Goal: Information Seeking & Learning: Find specific fact

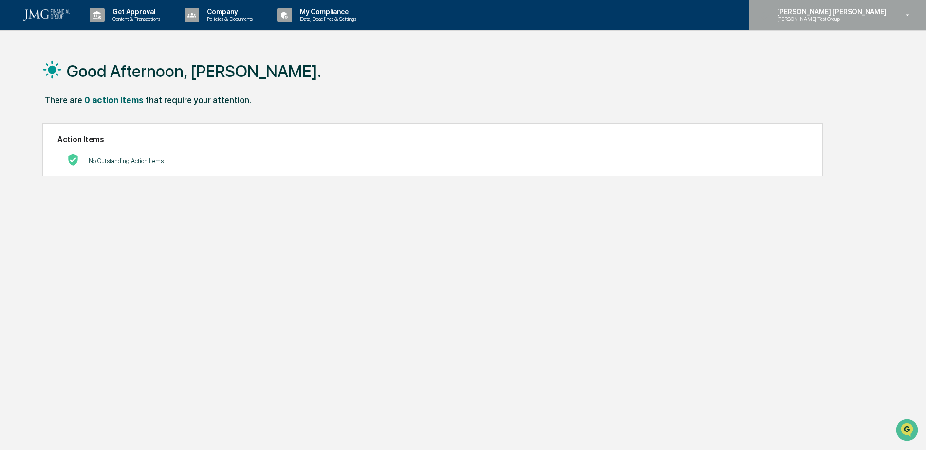
click at [883, 10] on p "[PERSON_NAME] [PERSON_NAME]" at bounding box center [831, 12] width 122 height 8
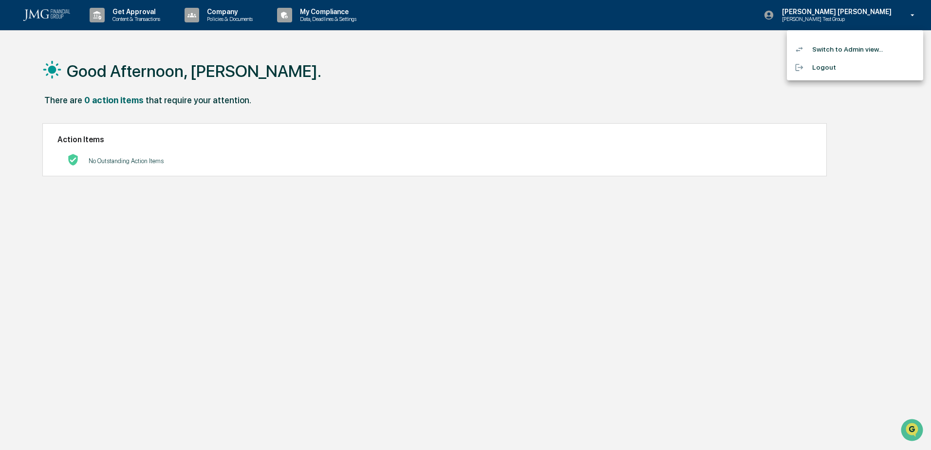
click at [850, 48] on li "Switch to Admin view..." at bounding box center [855, 49] width 136 height 18
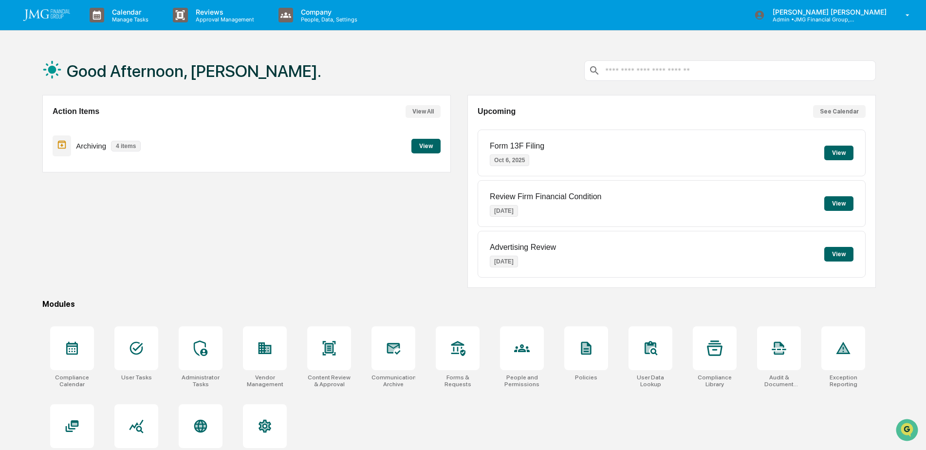
scroll to position [46, 0]
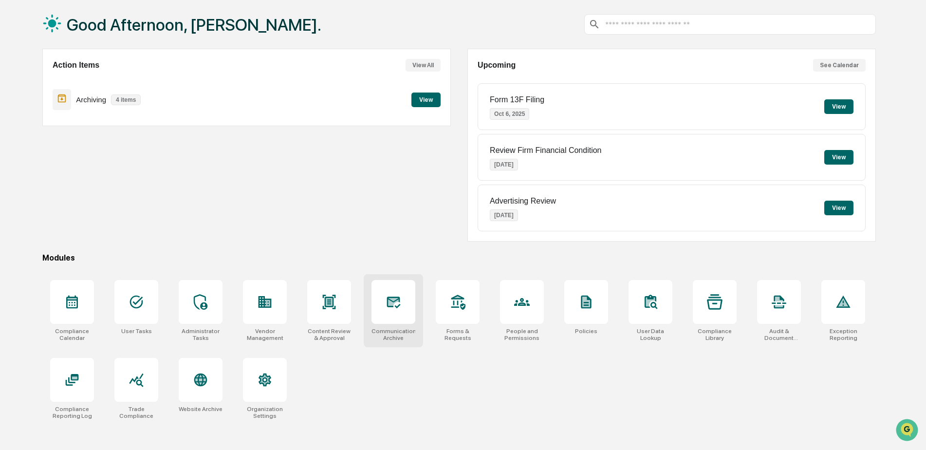
click at [416, 302] on div "Communications Archive" at bounding box center [393, 310] width 59 height 73
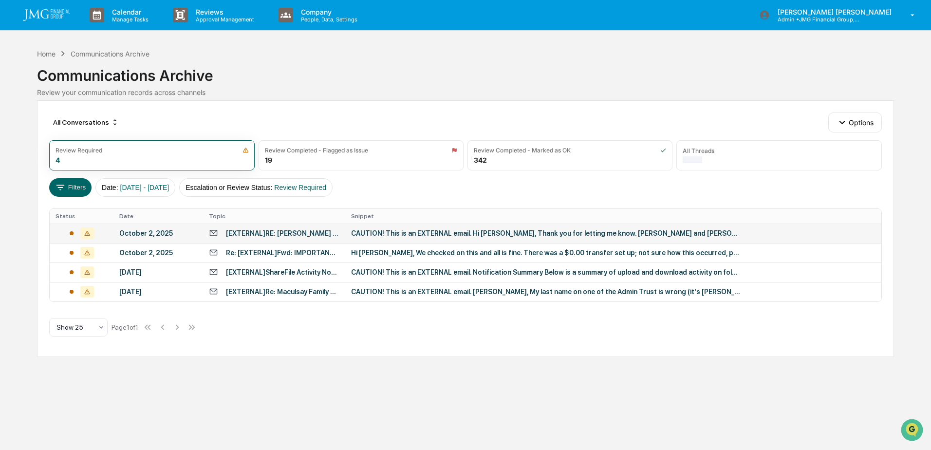
click at [411, 234] on div "CAUTION! This is an EXTERNAL email. Hi Justin, Thank you for letting me know. J…" at bounding box center [546, 233] width 390 height 8
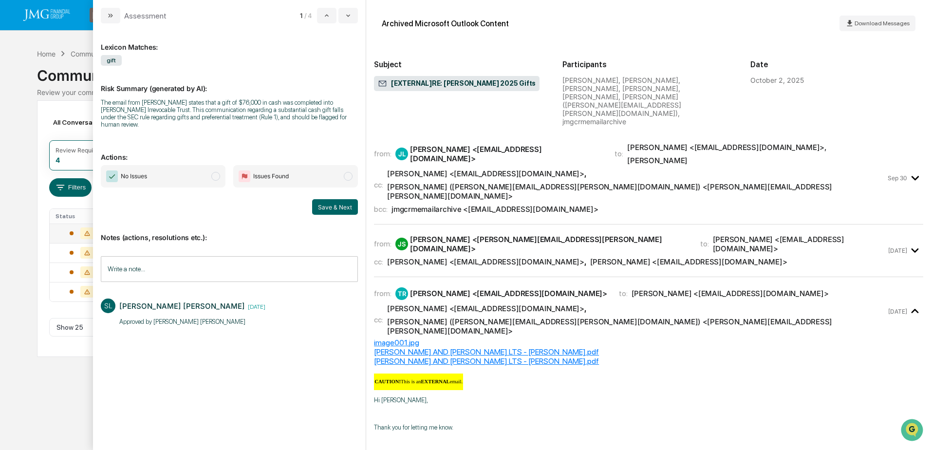
click at [184, 175] on span "No Issues" at bounding box center [163, 176] width 125 height 22
click at [341, 203] on button "Save & Next" at bounding box center [335, 207] width 46 height 16
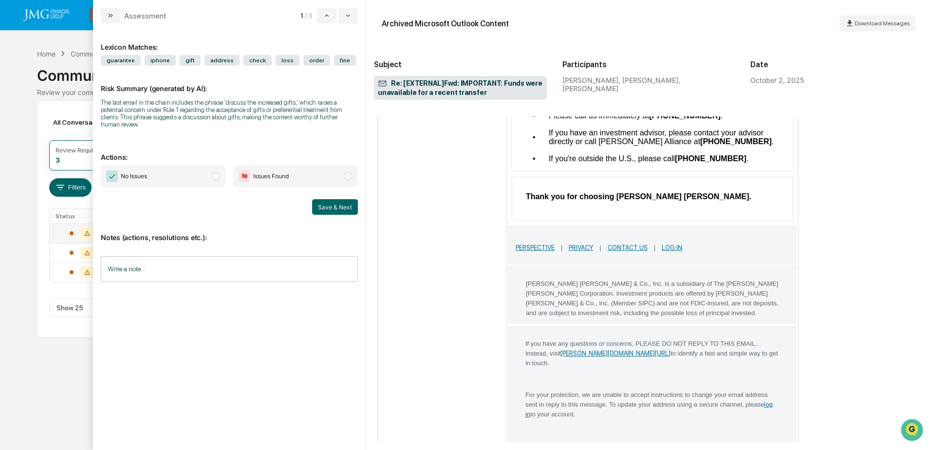
scroll to position [1120, 0]
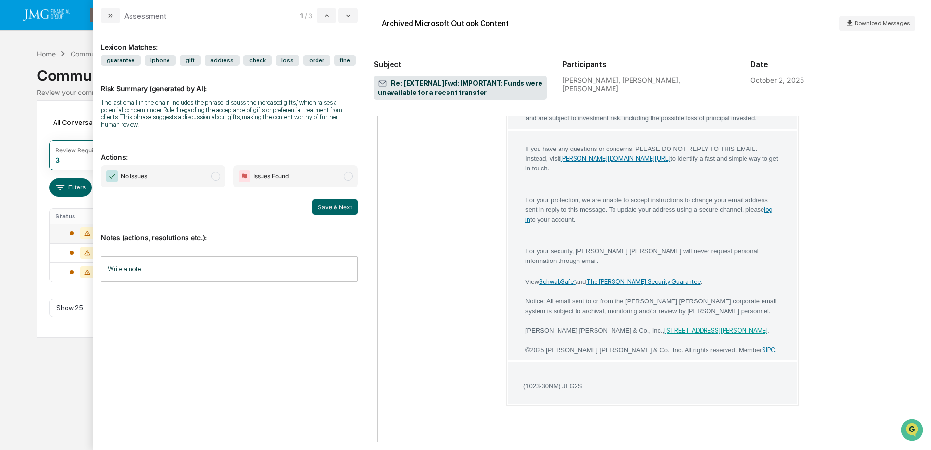
click at [166, 256] on input "Write a note..." at bounding box center [229, 269] width 257 height 26
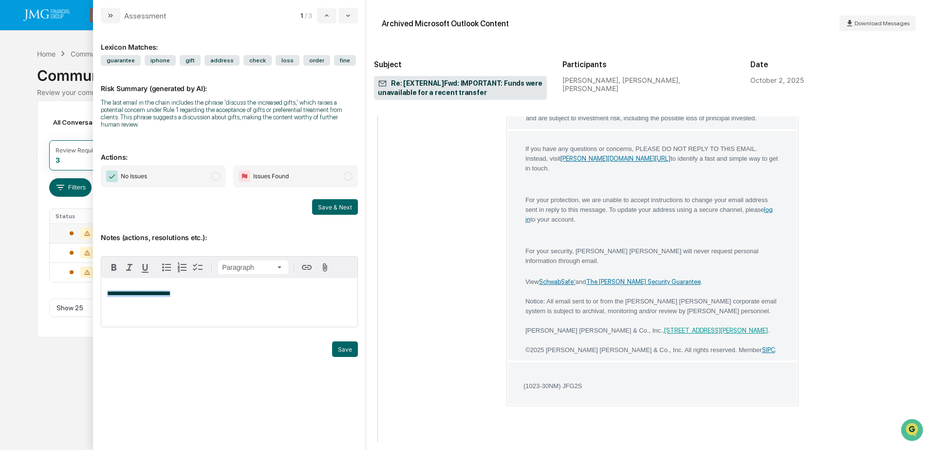
drag, startPoint x: 183, startPoint y: 287, endPoint x: 130, endPoint y: 285, distance: 52.6
click at [104, 284] on div "**********" at bounding box center [229, 302] width 256 height 49
copy span "**********"
click at [189, 291] on div "**********" at bounding box center [229, 302] width 256 height 49
click at [346, 343] on button "Save" at bounding box center [345, 349] width 26 height 16
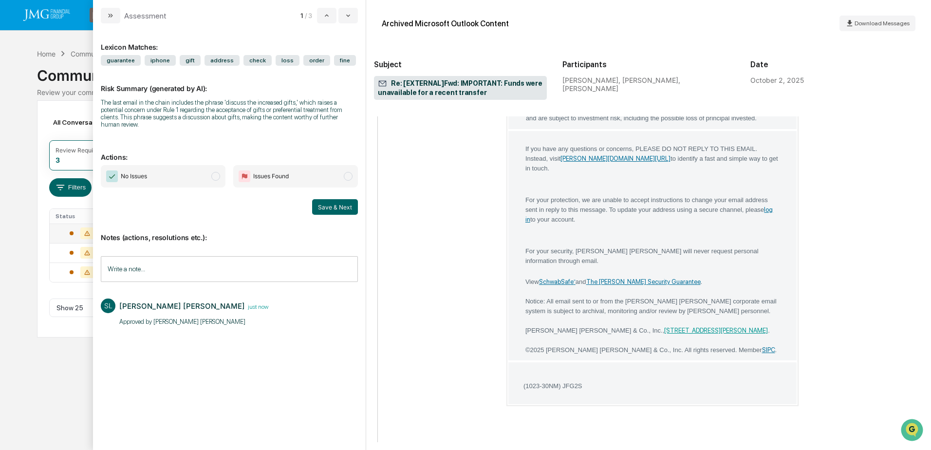
click at [171, 171] on span "No Issues" at bounding box center [163, 176] width 125 height 22
click at [339, 202] on button "Save & Next" at bounding box center [335, 207] width 46 height 16
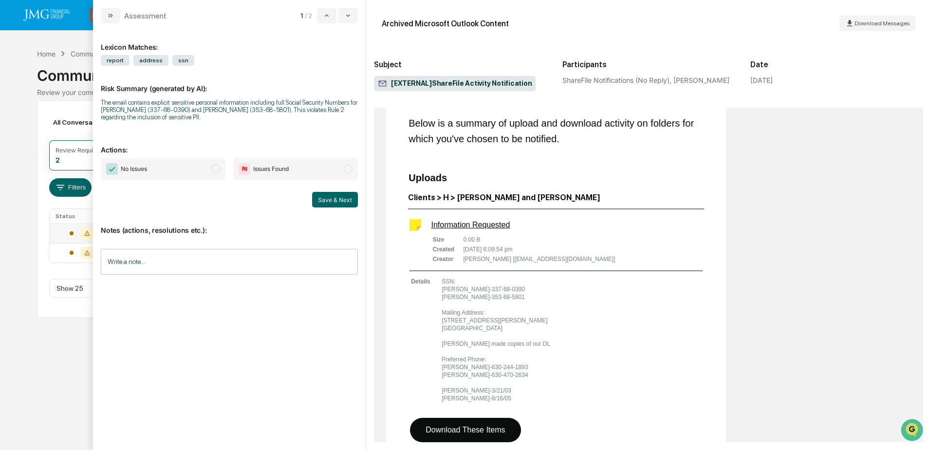
scroll to position [195, 0]
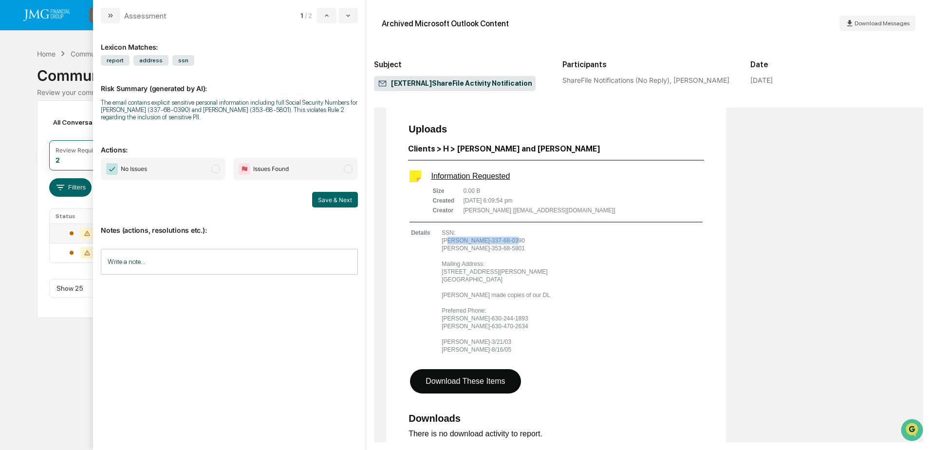
drag, startPoint x: 445, startPoint y: 238, endPoint x: 514, endPoint y: 239, distance: 68.7
click at [514, 239] on td "SSN: Jim Houser-337-68-0390 Mary Houser-353-68-5801 Mailing Address: 415 Bernad…" at bounding box center [496, 291] width 110 height 126
drag, startPoint x: 514, startPoint y: 239, endPoint x: 528, endPoint y: 244, distance: 15.6
click at [518, 244] on td "SSN: Jim Houser-337-68-0390 Mary Houser-353-68-5801 Mailing Address: 415 Bernad…" at bounding box center [496, 291] width 110 height 126
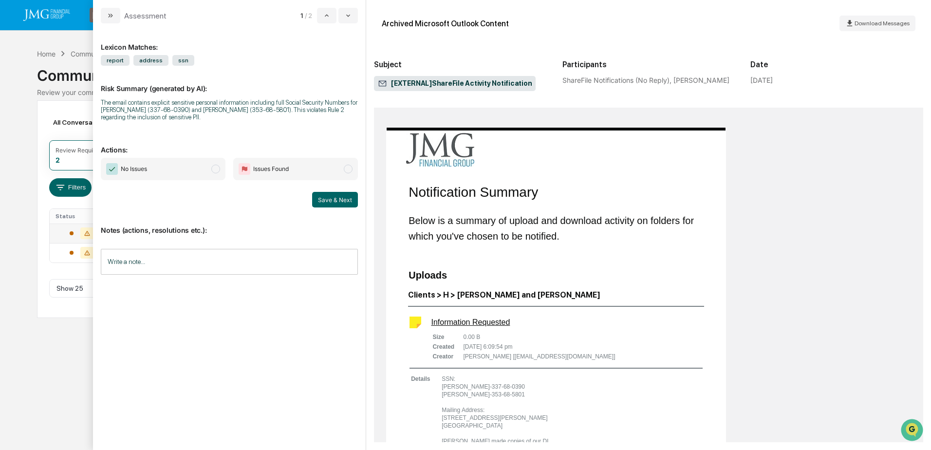
scroll to position [97, 0]
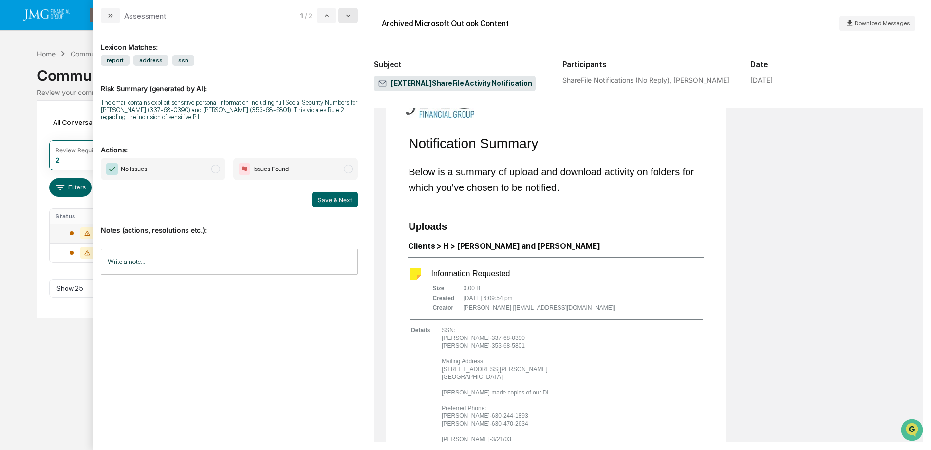
click at [347, 19] on icon "modal" at bounding box center [348, 16] width 8 height 8
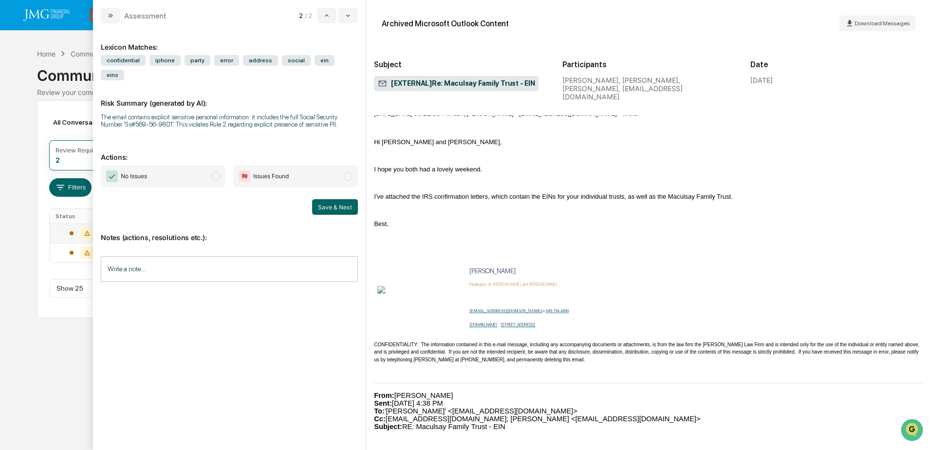
scroll to position [438, 0]
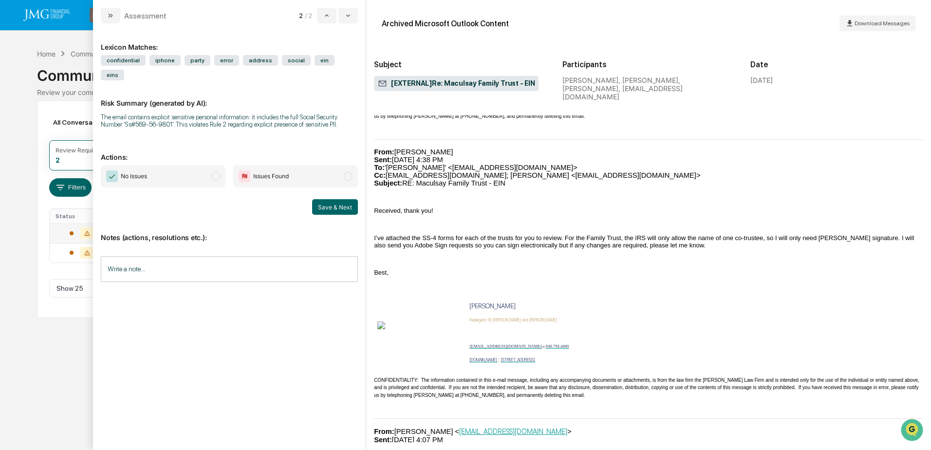
click at [40, 370] on div "Calendar Manage Tasks Reviews Approval Management Company People, Data, Setting…" at bounding box center [465, 225] width 931 height 450
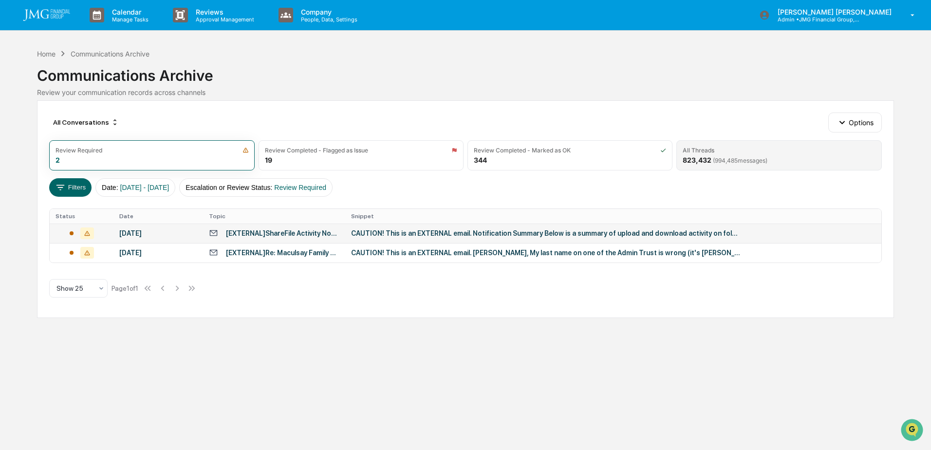
click at [706, 156] on div "823,432 ( 994,485 messages)" at bounding box center [725, 160] width 85 height 8
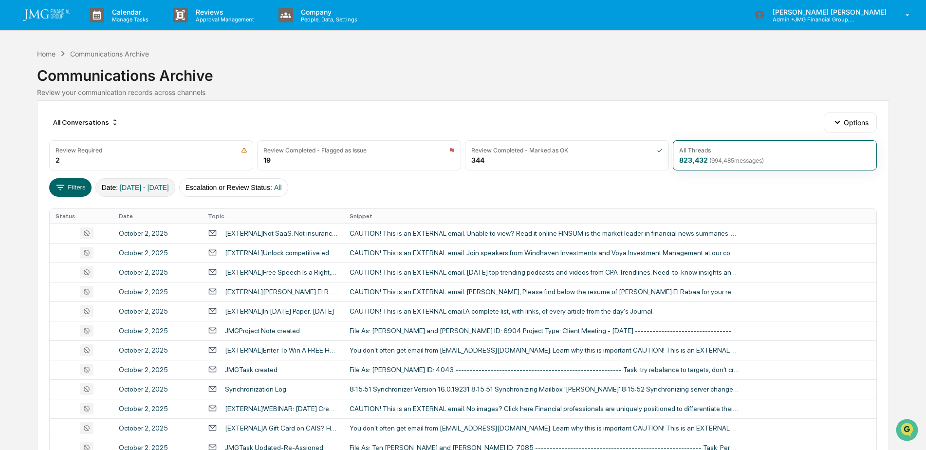
click at [169, 189] on span "01/01/2024 - 12/31/2025" at bounding box center [144, 188] width 49 height 8
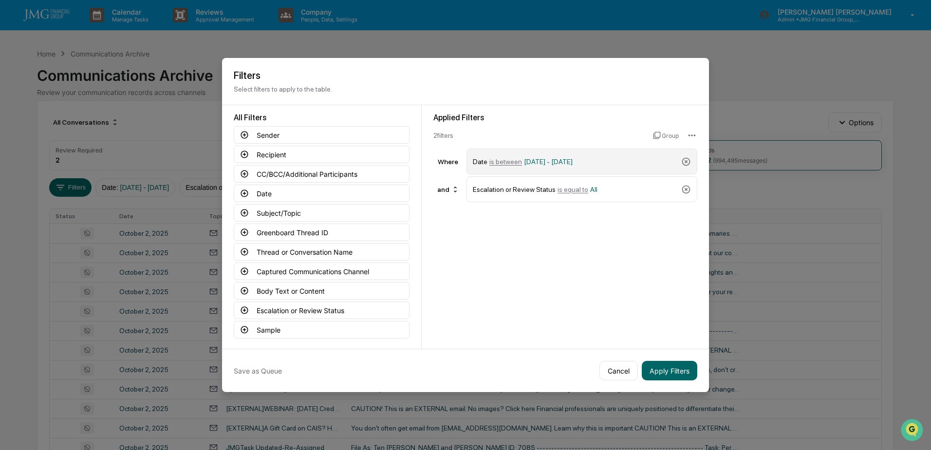
click at [540, 159] on span "01/01/2024 - 12/31/2025" at bounding box center [548, 162] width 49 height 8
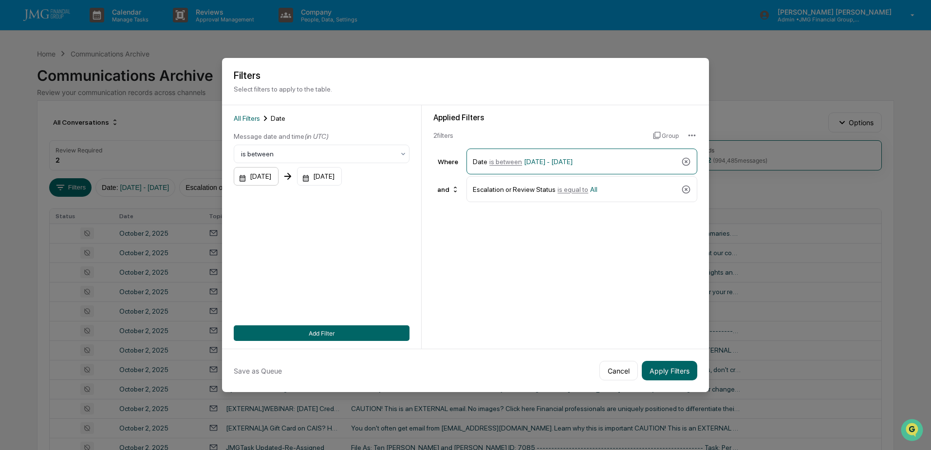
click at [279, 176] on div "01/01/2024" at bounding box center [256, 176] width 45 height 19
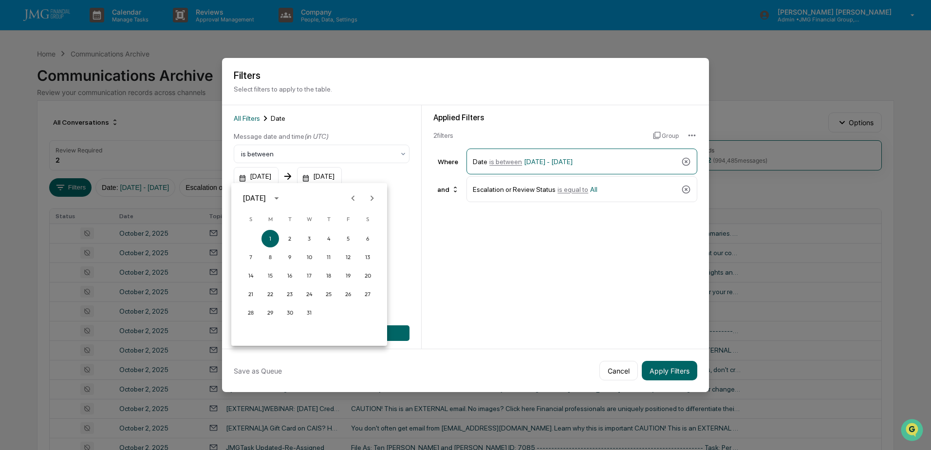
click at [282, 197] on icon "calendar view is open, switch to year view" at bounding box center [276, 198] width 11 height 11
click at [360, 277] on button "2025" at bounding box center [359, 278] width 35 height 18
click at [360, 276] on button "Sep" at bounding box center [359, 273] width 35 height 18
click at [254, 314] on button "28" at bounding box center [251, 313] width 18 height 18
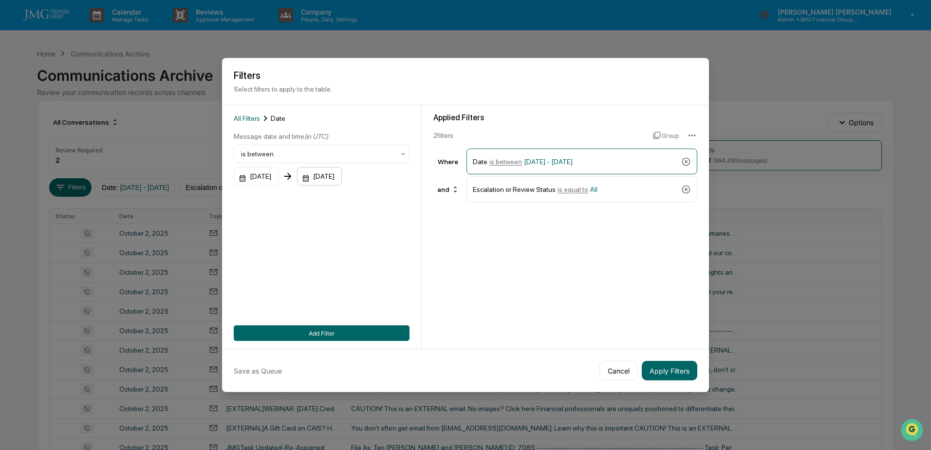
click at [341, 175] on div "12/31/2025" at bounding box center [319, 176] width 45 height 19
click at [360, 199] on icon "calendar view is open, switch to year view" at bounding box center [355, 198] width 11 height 11
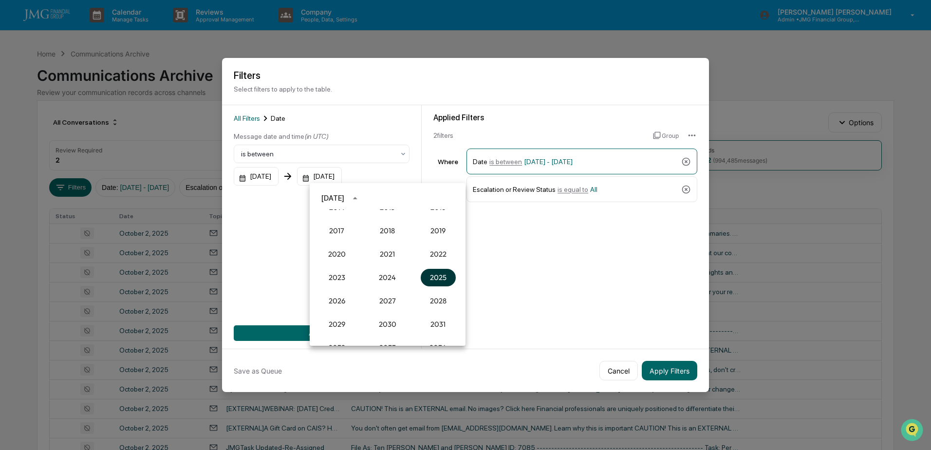
click at [429, 272] on button "2025" at bounding box center [438, 278] width 35 height 18
click at [341, 297] on button "Oct" at bounding box center [337, 298] width 35 height 18
click at [385, 236] on button "1" at bounding box center [388, 239] width 18 height 18
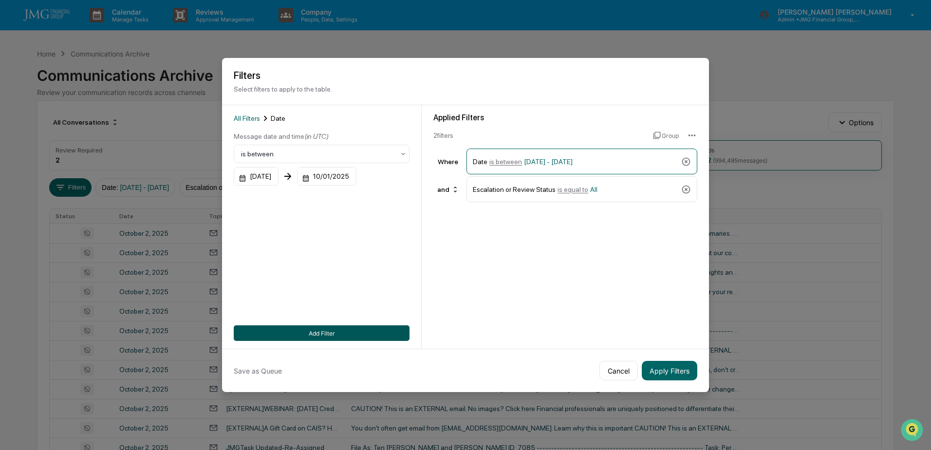
click at [322, 329] on button "Add Filter" at bounding box center [322, 333] width 176 height 16
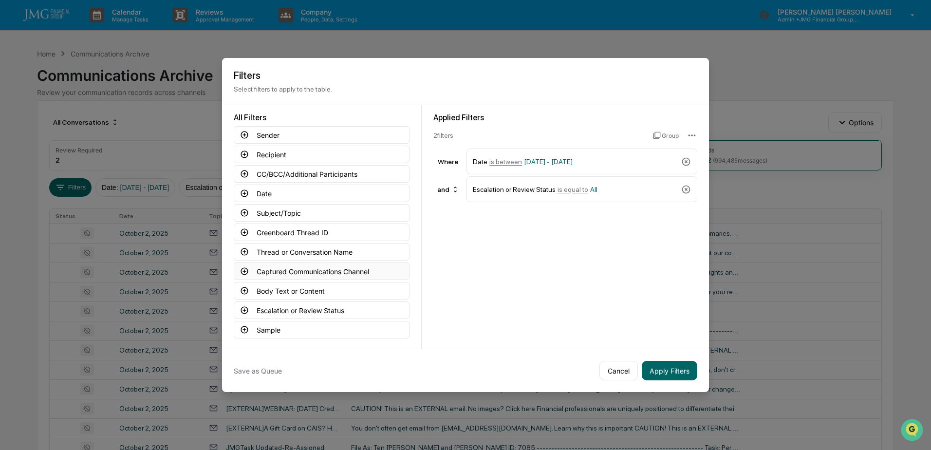
click at [336, 270] on button "Captured Communications Channel" at bounding box center [322, 272] width 176 height 18
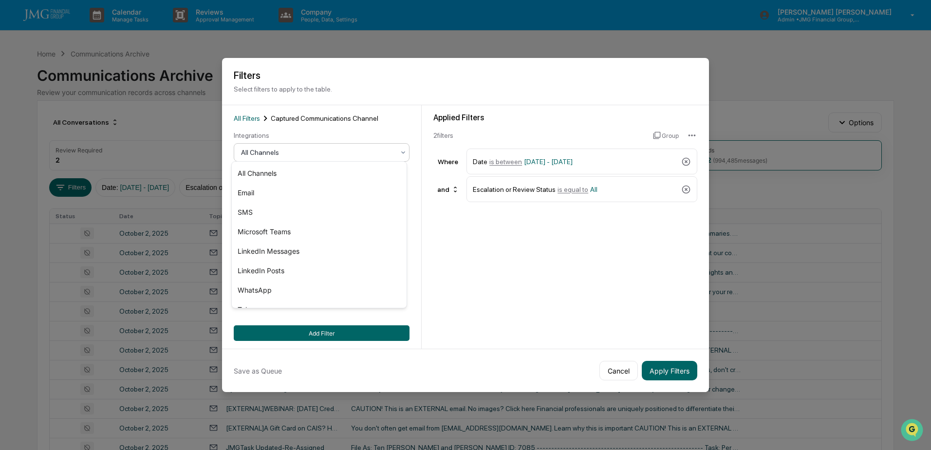
click at [303, 151] on div at bounding box center [317, 153] width 153 height 10
click at [268, 209] on div "SMS" at bounding box center [319, 212] width 175 height 19
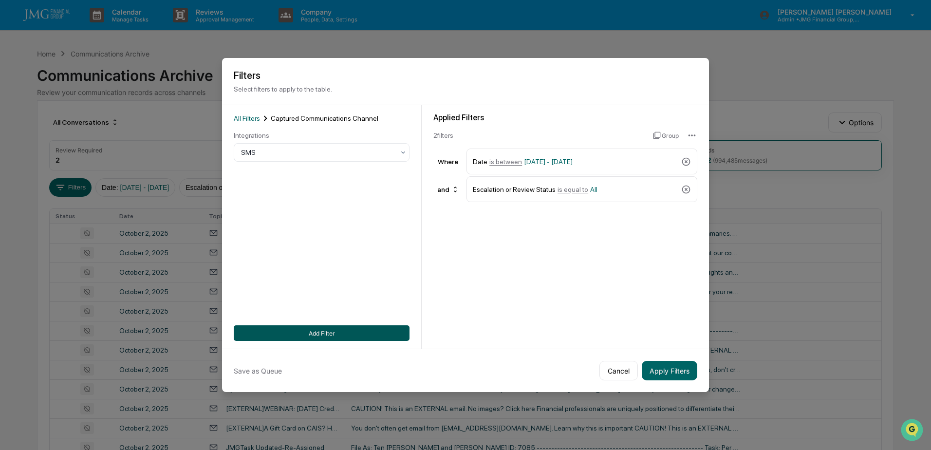
click at [326, 327] on button "Add Filter" at bounding box center [322, 333] width 176 height 16
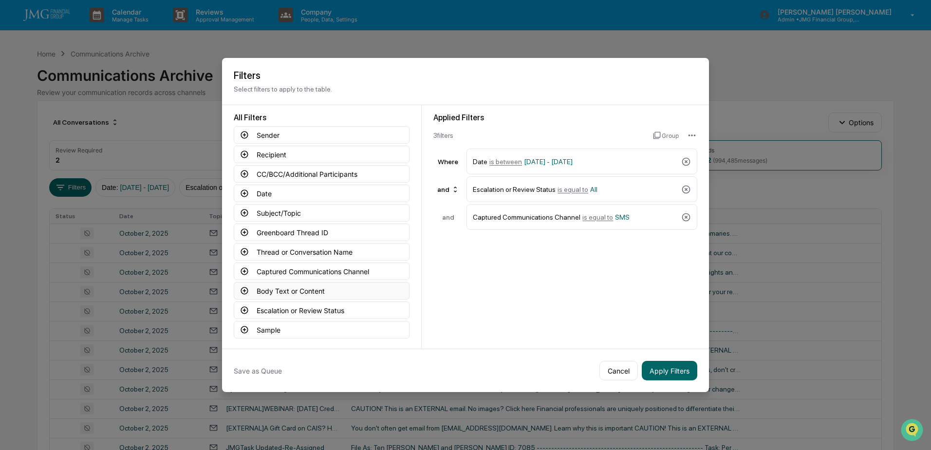
click at [351, 290] on button "Body Text or Content" at bounding box center [322, 291] width 176 height 18
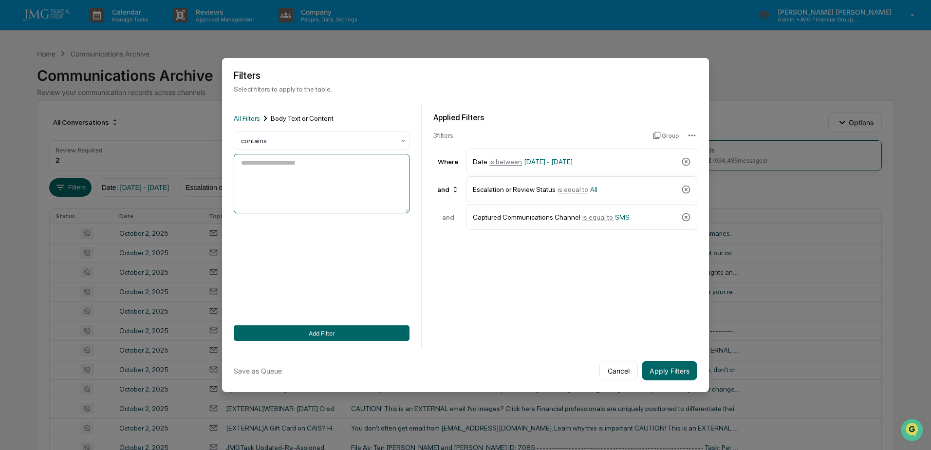
click at [319, 189] on textarea at bounding box center [322, 183] width 176 height 59
type textarea "*******"
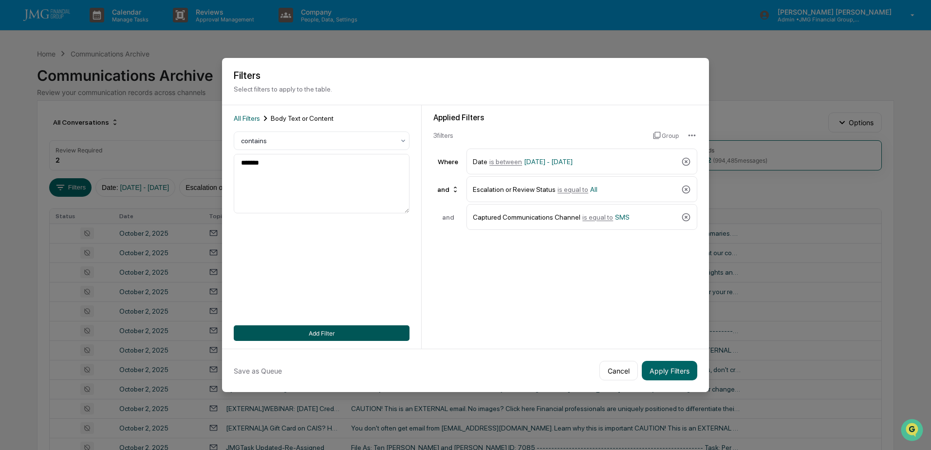
click at [313, 333] on button "Add Filter" at bounding box center [322, 333] width 176 height 16
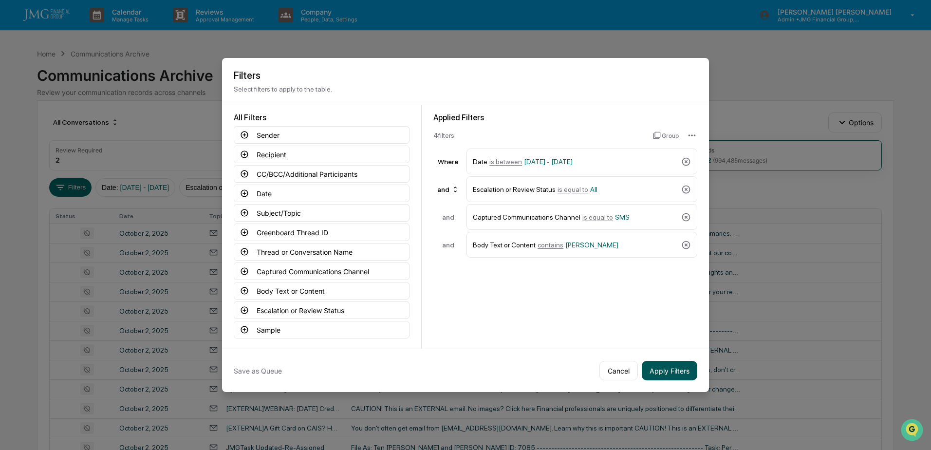
click at [661, 364] on button "Apply Filters" at bounding box center [670, 370] width 56 height 19
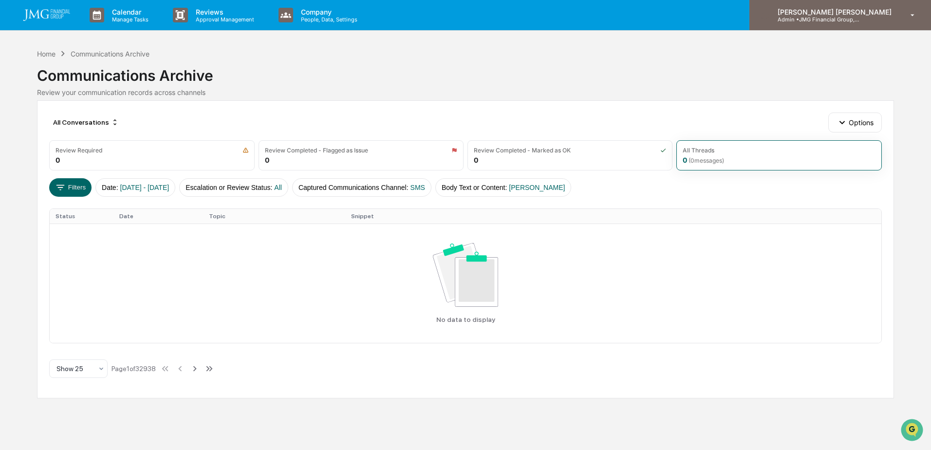
click at [860, 23] on div "Steven Lennart Admin • JMG Financial Group, Ltd." at bounding box center [841, 15] width 182 height 30
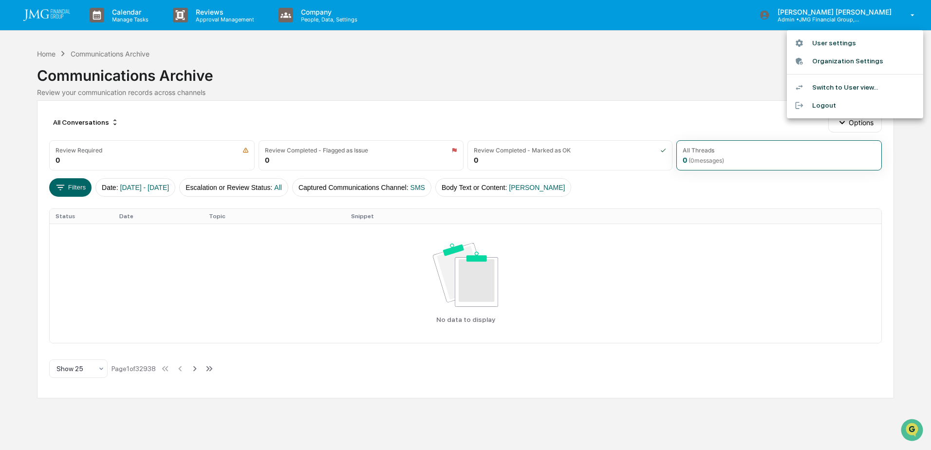
click at [831, 103] on li "Logout" at bounding box center [855, 105] width 136 height 18
